Goal: Find contact information: Find contact information

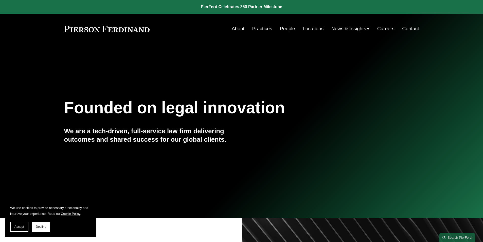
click at [318, 28] on link "Locations" at bounding box center [313, 29] width 21 height 10
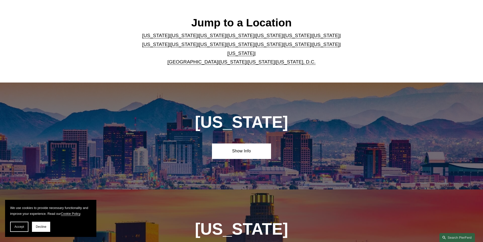
scroll to position [152, 0]
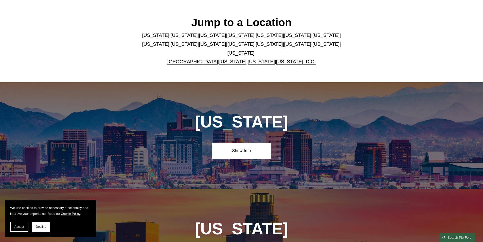
click at [199, 59] on link "United Kingdom" at bounding box center [192, 61] width 51 height 5
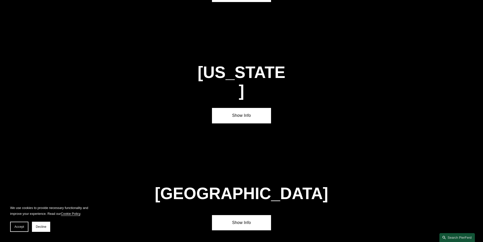
scroll to position [1834, 0]
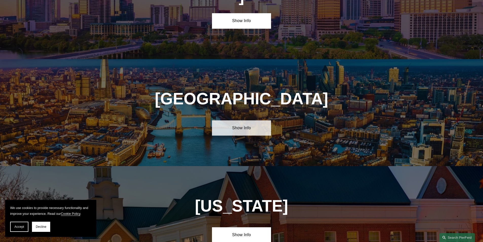
click at [250, 120] on link "Show Info" at bounding box center [241, 127] width 59 height 15
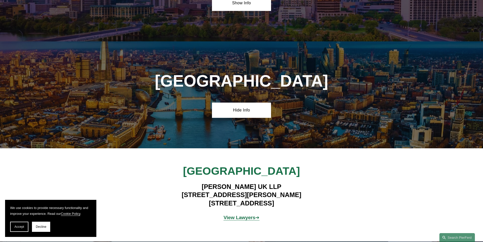
scroll to position [1860, 0]
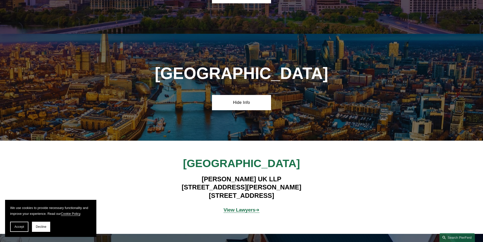
click at [254, 207] on strong "View Lawyers" at bounding box center [240, 209] width 32 height 5
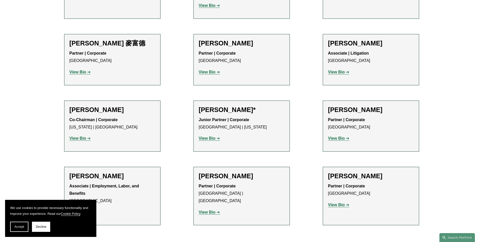
scroll to position [507, 0]
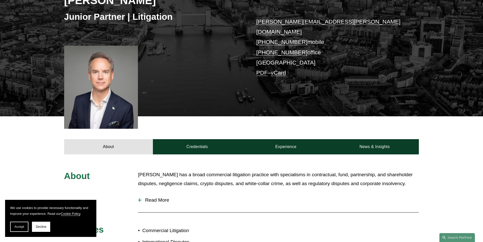
scroll to position [127, 0]
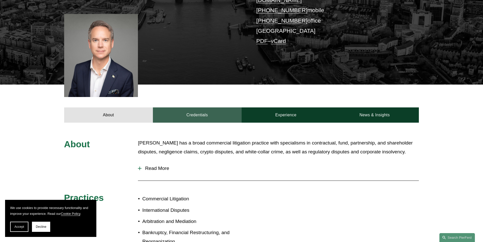
click at [195, 110] on link "Credentials" at bounding box center [197, 114] width 89 height 15
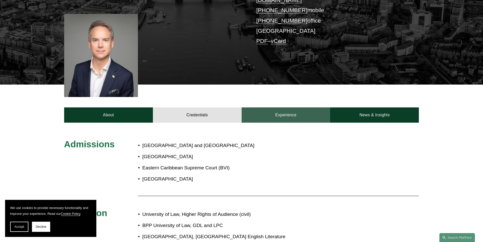
click at [287, 107] on link "Experience" at bounding box center [286, 114] width 89 height 15
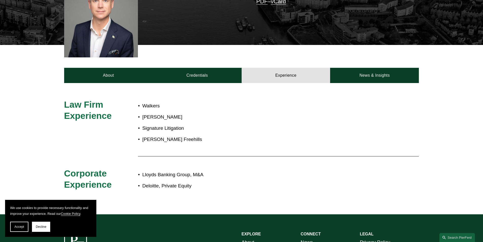
scroll to position [177, 0]
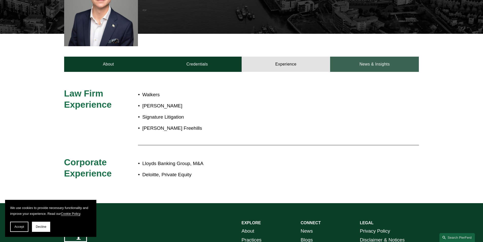
click at [385, 61] on link "News & Insights" at bounding box center [374, 64] width 89 height 15
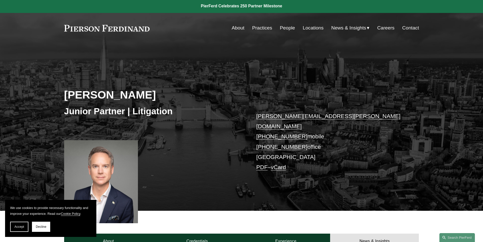
scroll to position [0, 0]
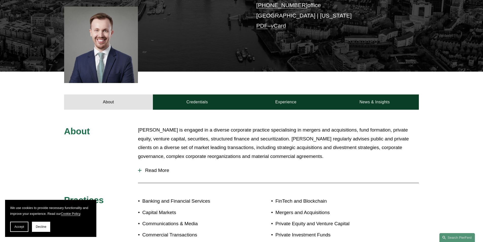
scroll to position [152, 0]
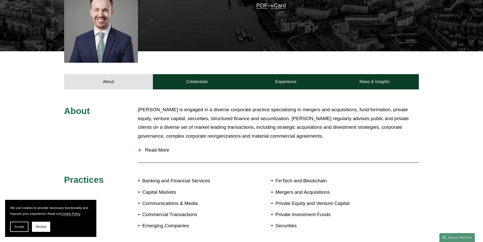
click at [161, 149] on span "Read More" at bounding box center [279, 150] width 277 height 6
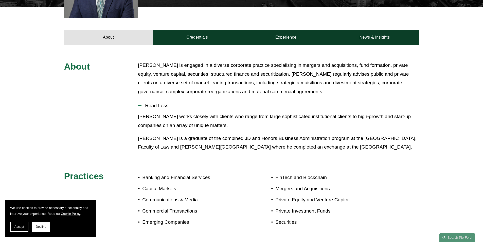
scroll to position [203, 0]
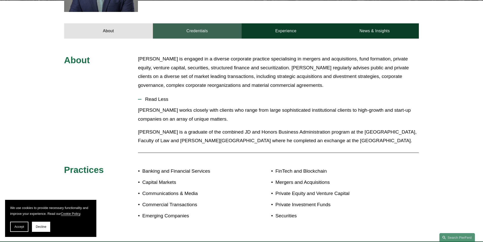
click at [196, 28] on link "Credentials" at bounding box center [197, 30] width 89 height 15
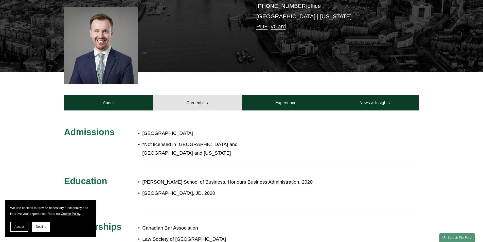
scroll to position [127, 0]
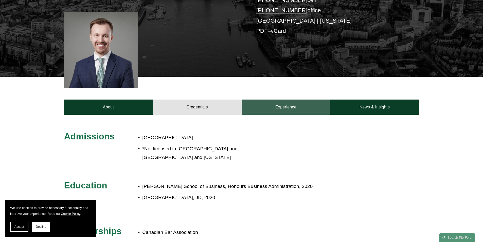
click at [282, 102] on link "Experience" at bounding box center [286, 106] width 89 height 15
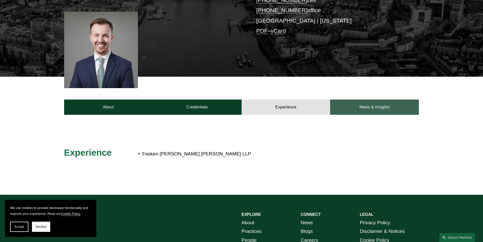
click at [367, 106] on link "News & Insights" at bounding box center [374, 106] width 89 height 15
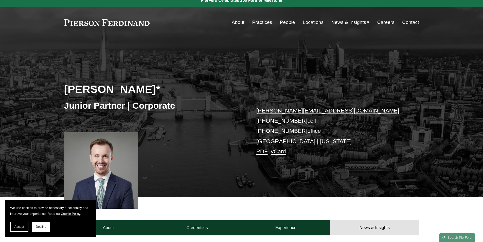
scroll to position [0, 0]
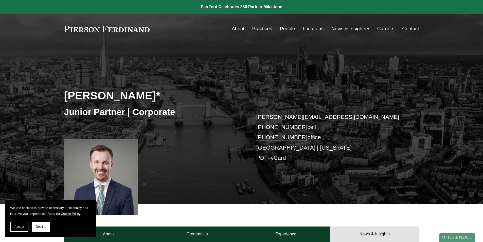
click at [265, 27] on link "Practices" at bounding box center [262, 29] width 20 height 10
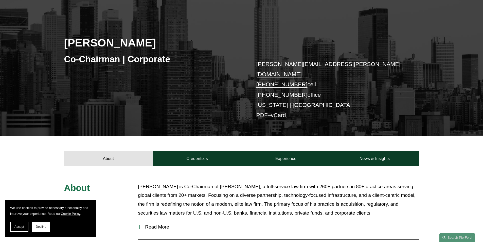
scroll to position [51, 0]
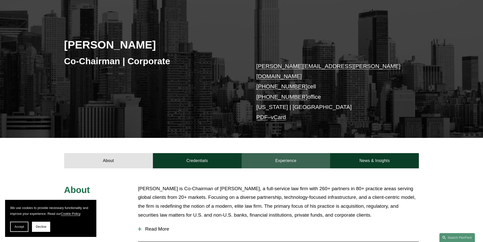
click at [273, 153] on link "Experience" at bounding box center [286, 160] width 89 height 15
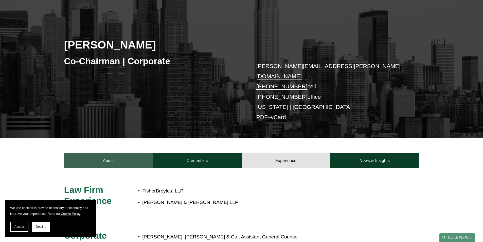
click at [116, 153] on link "About" at bounding box center [108, 160] width 89 height 15
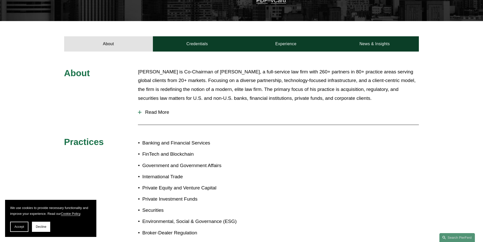
scroll to position [177, 0]
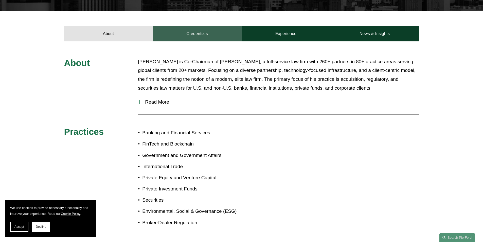
click at [214, 26] on link "Credentials" at bounding box center [197, 33] width 89 height 15
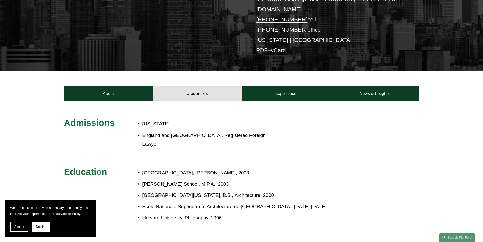
scroll to position [0, 0]
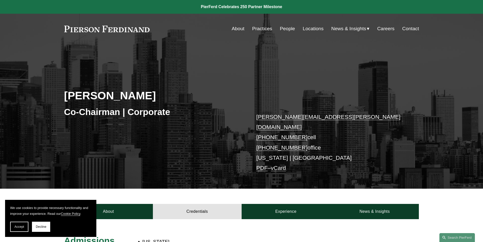
click at [318, 27] on link "Locations" at bounding box center [313, 29] width 21 height 10
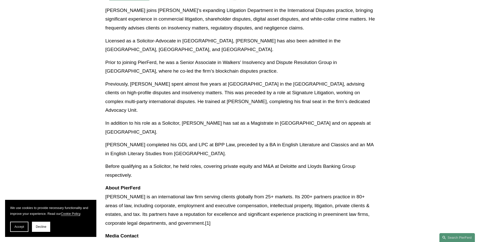
scroll to position [203, 0]
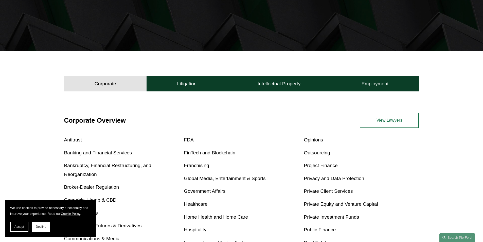
scroll to position [101, 0]
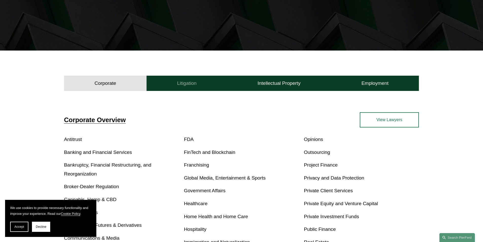
click at [203, 81] on button "Litigation" at bounding box center [187, 83] width 80 height 15
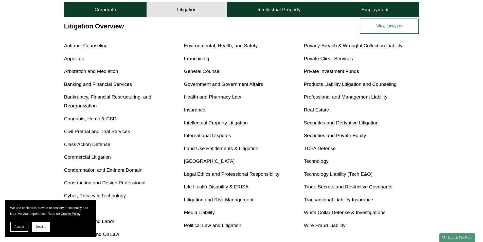
scroll to position [203, 0]
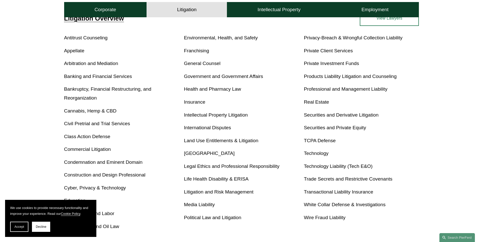
click at [209, 128] on link "International Disputes" at bounding box center [207, 127] width 47 height 5
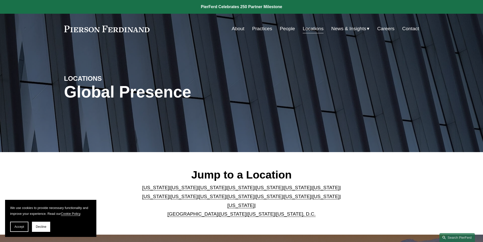
click at [199, 211] on link "United Kingdom" at bounding box center [192, 213] width 51 height 5
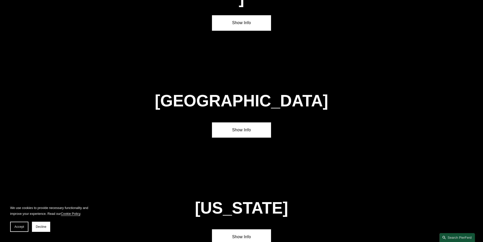
scroll to position [1834, 0]
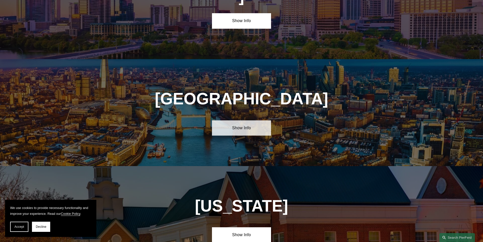
click at [257, 120] on link "Show Info" at bounding box center [241, 127] width 59 height 15
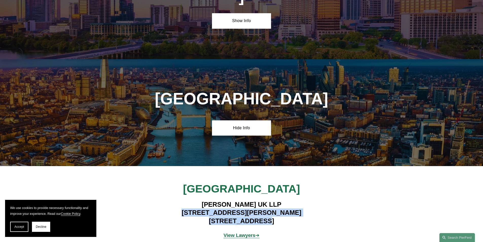
drag, startPoint x: 271, startPoint y: 162, endPoint x: 208, endPoint y: 153, distance: 64.0
click at [208, 200] on h4 "Pierson Ferdinand UK LLP 1 King William Street London EC4N 7BJ" at bounding box center [242, 212] width 148 height 25
copy h4 "1 King William Street London EC4N 7BJ"
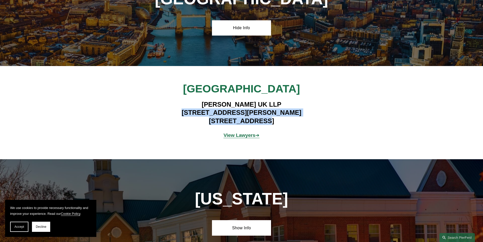
scroll to position [1936, 0]
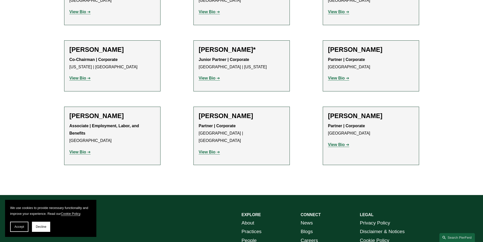
scroll to position [562, 0]
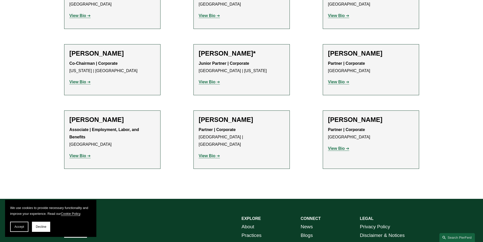
click at [21, 227] on span "Accept" at bounding box center [19, 227] width 10 height 4
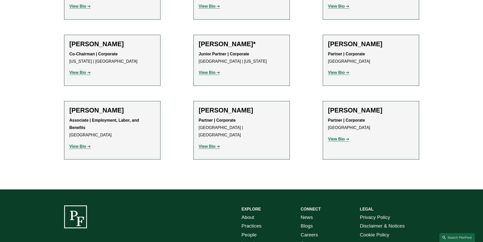
scroll to position [486, 0]
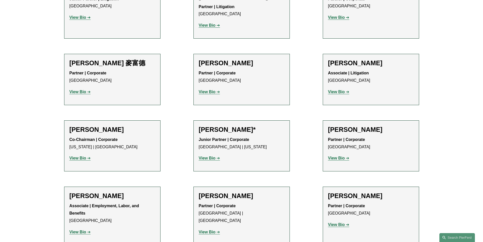
drag, startPoint x: 210, startPoint y: 177, endPoint x: 178, endPoint y: 101, distance: 82.8
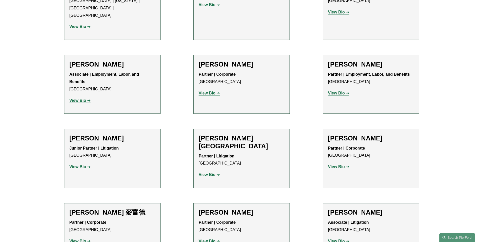
scroll to position [0, 0]
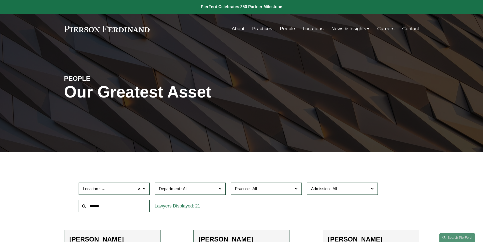
drag, startPoint x: 121, startPoint y: 31, endPoint x: 81, endPoint y: 28, distance: 40.6
click at [68, 30] on div "About Practices People Locations News & Insights News" at bounding box center [241, 29] width 355 height 10
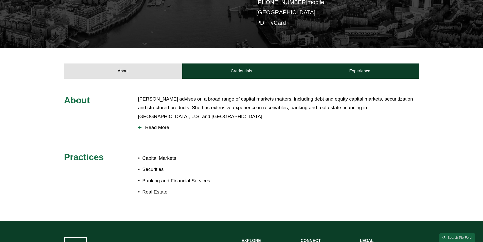
scroll to position [127, 0]
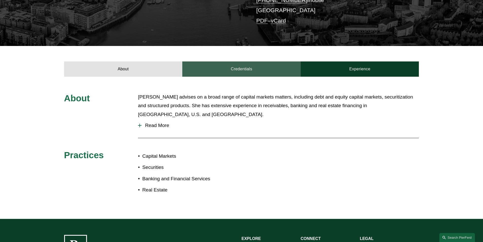
click at [244, 68] on link "Credentials" at bounding box center [241, 68] width 118 height 15
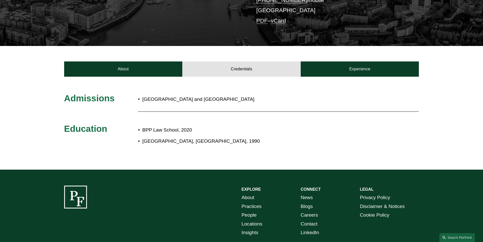
drag, startPoint x: 233, startPoint y: 125, endPoint x: 232, endPoint y: 132, distance: 6.4
drag, startPoint x: 232, startPoint y: 132, endPoint x: 228, endPoint y: 112, distance: 20.1
click at [228, 112] on div at bounding box center [278, 111] width 281 height 5
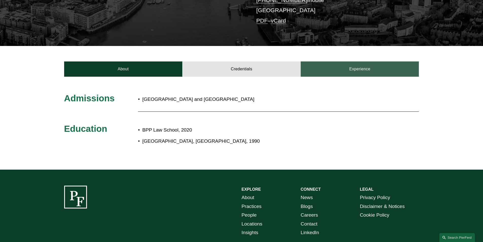
click at [352, 61] on link "Experience" at bounding box center [360, 68] width 118 height 15
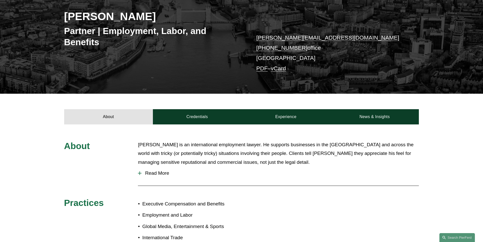
scroll to position [127, 0]
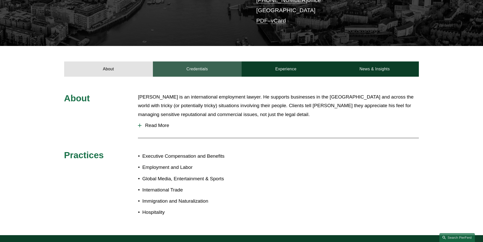
click at [203, 66] on link "Credentials" at bounding box center [197, 68] width 89 height 15
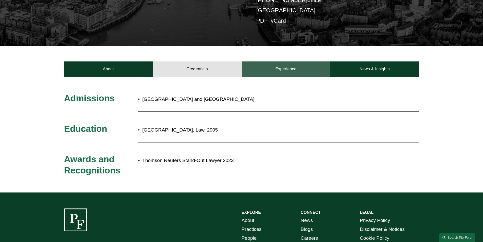
click at [282, 68] on link "Experience" at bounding box center [286, 68] width 89 height 15
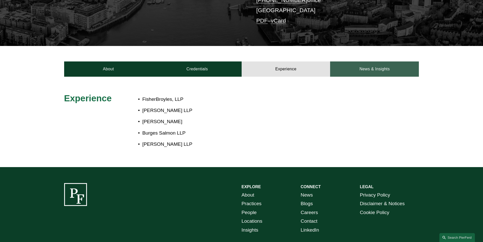
click at [358, 65] on link "News & Insights" at bounding box center [374, 68] width 89 height 15
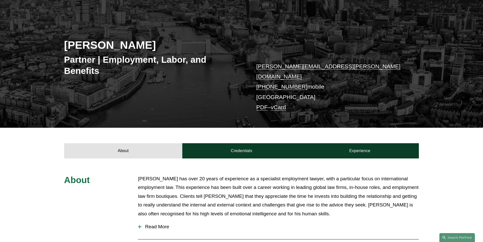
scroll to position [51, 0]
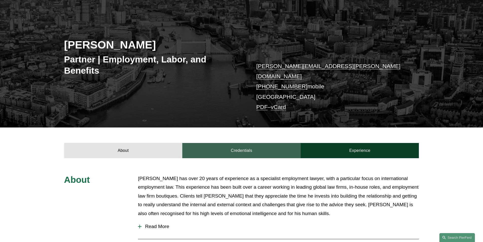
click at [253, 143] on link "Credentials" at bounding box center [241, 150] width 118 height 15
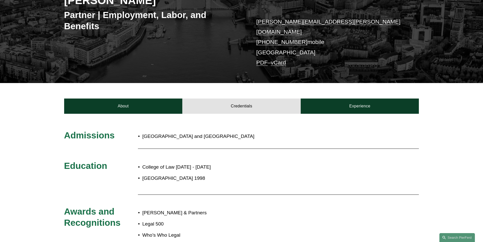
scroll to position [127, 0]
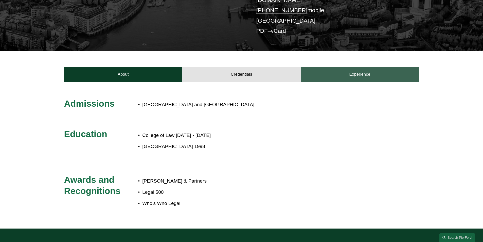
click at [353, 67] on link "Experience" at bounding box center [360, 74] width 118 height 15
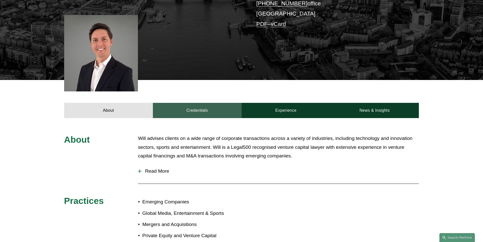
scroll to position [127, 0]
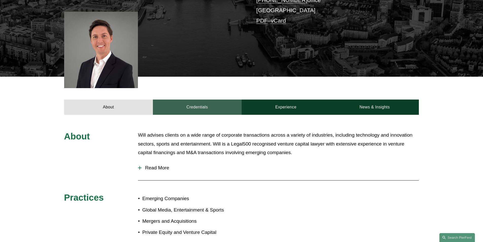
click at [231, 103] on link "Credentials" at bounding box center [197, 106] width 89 height 15
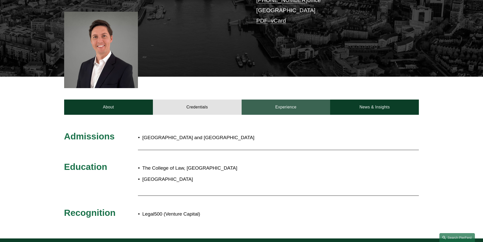
click at [287, 106] on link "Experience" at bounding box center [286, 106] width 89 height 15
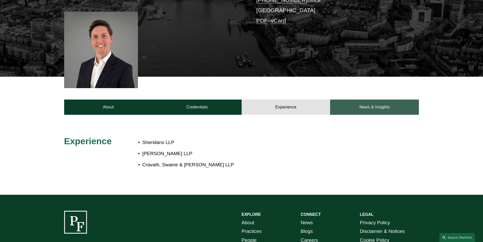
click at [362, 104] on link "News & Insights" at bounding box center [374, 106] width 89 height 15
